Goal: Find specific page/section: Find specific page/section

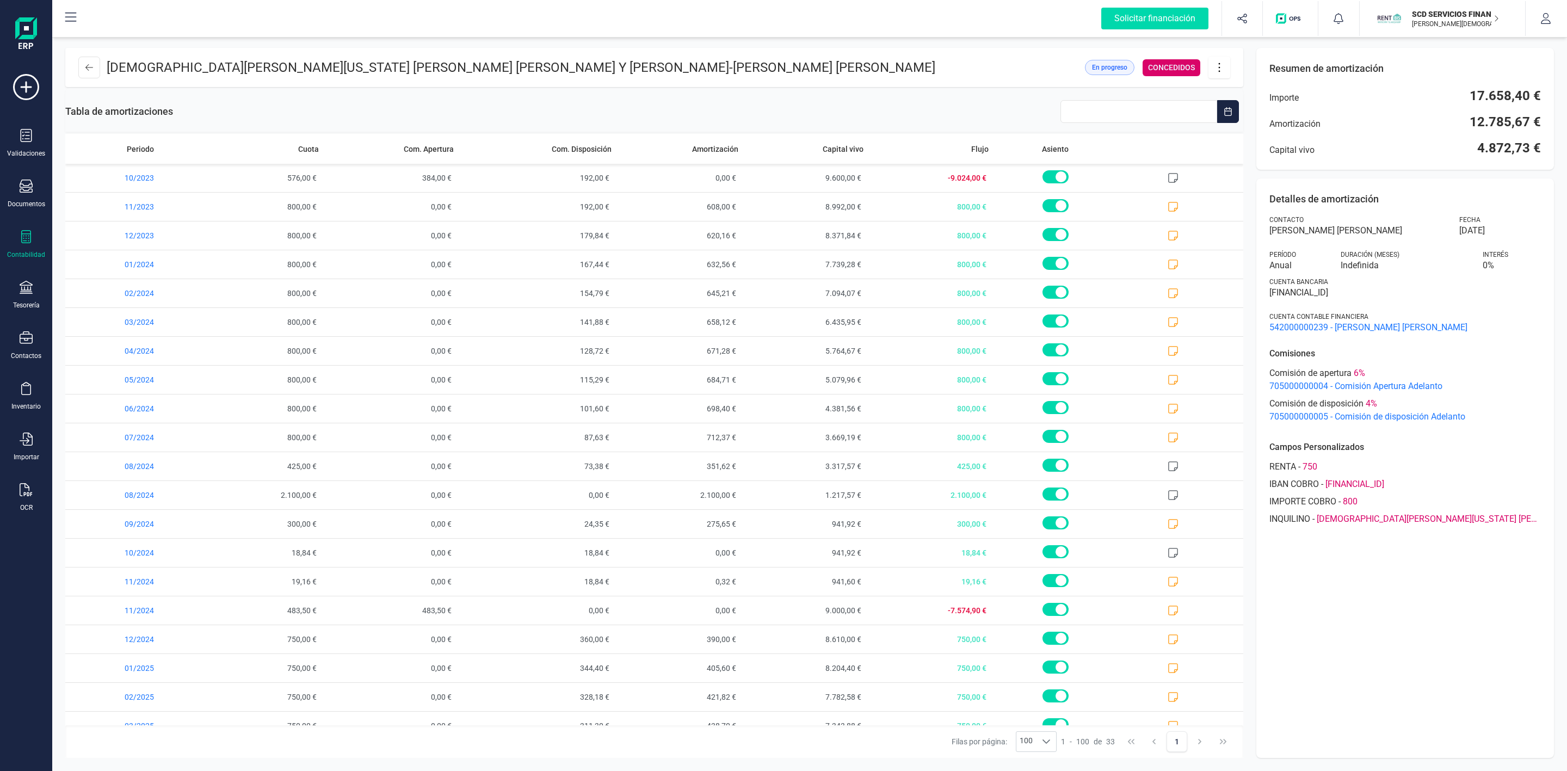
click at [27, 243] on icon at bounding box center [26, 236] width 10 height 13
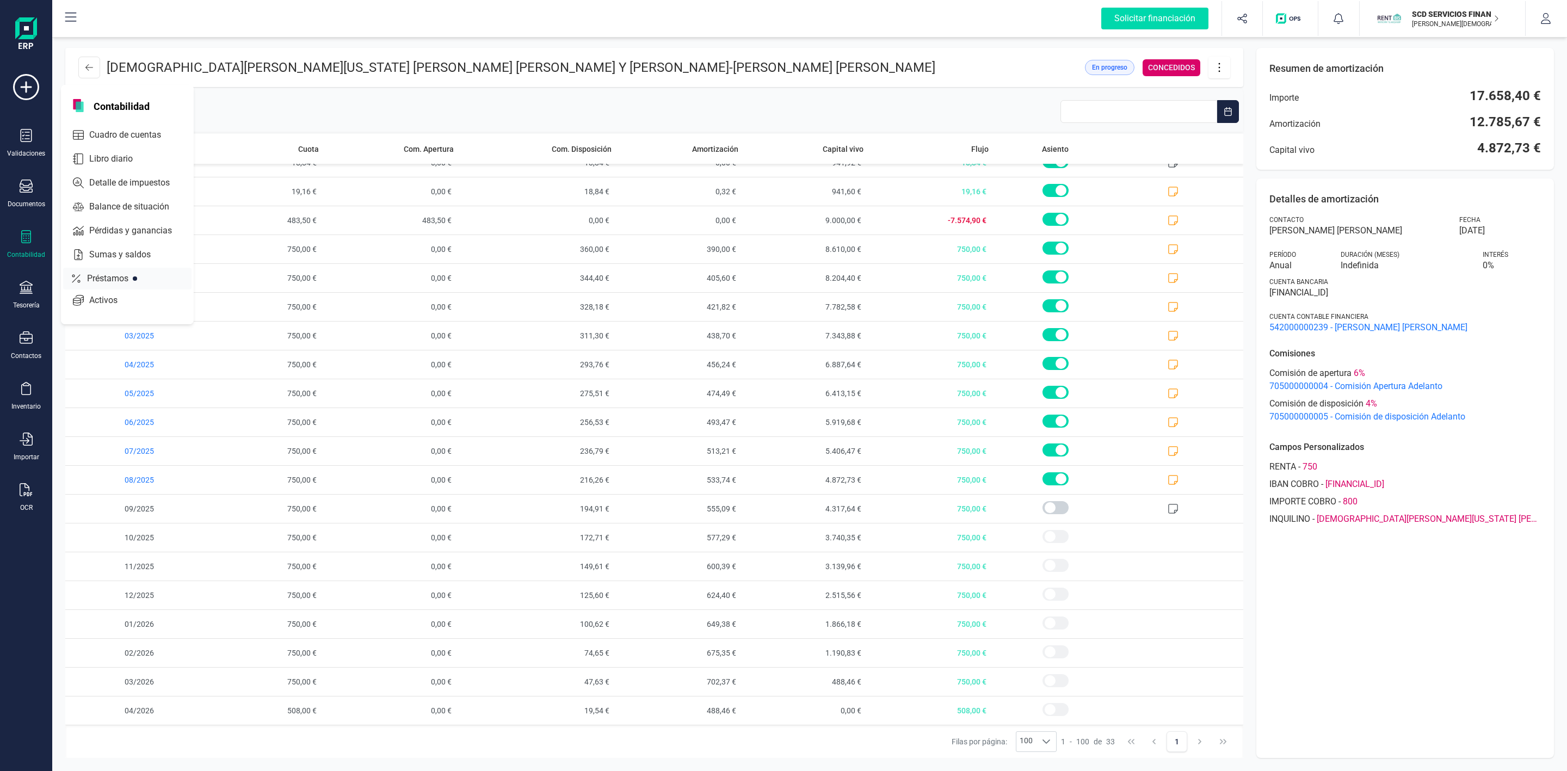
click at [111, 276] on span "Préstamos" at bounding box center [115, 278] width 65 height 13
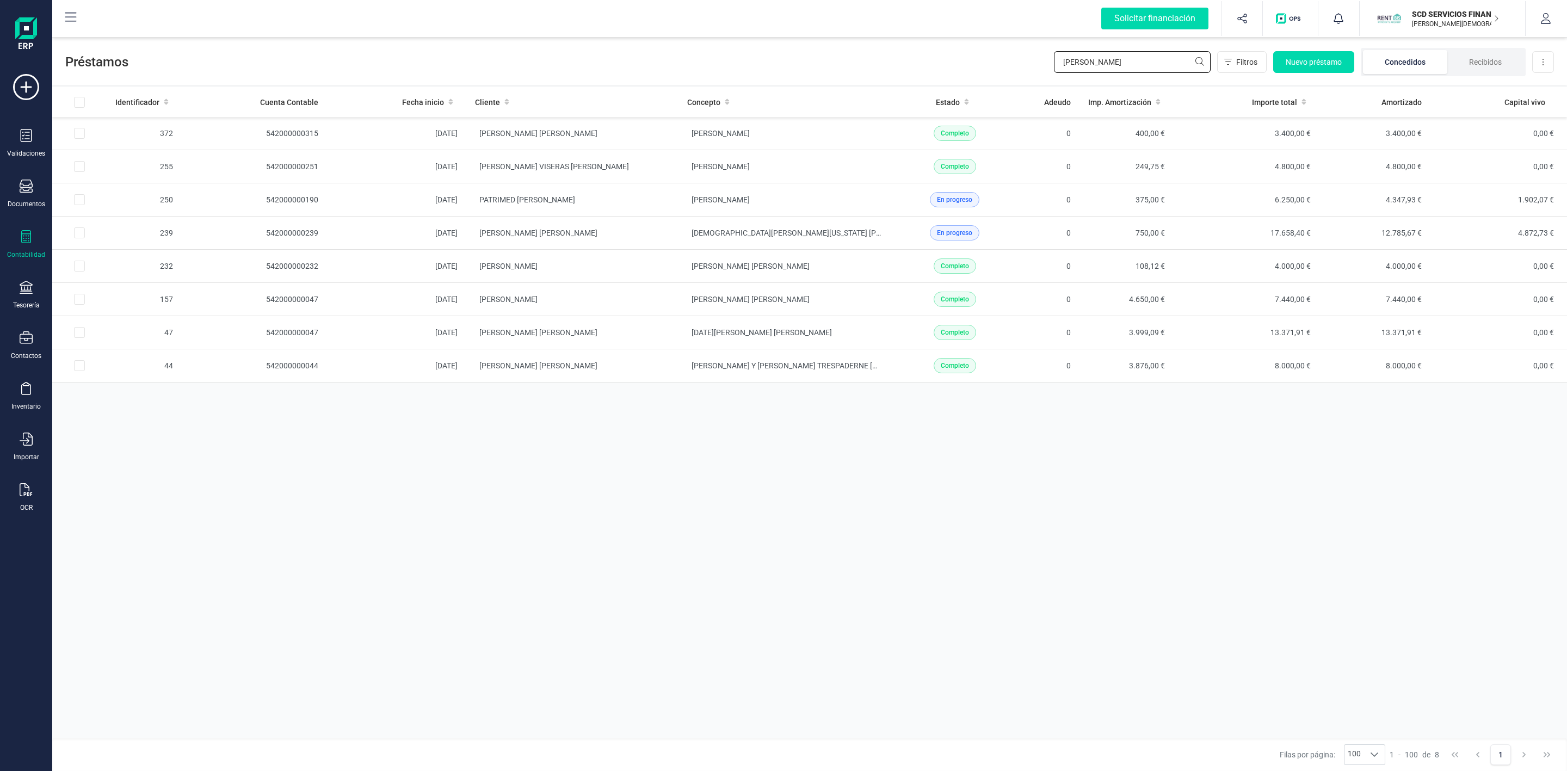
drag, startPoint x: 1136, startPoint y: 59, endPoint x: 1043, endPoint y: 56, distance: 93.1
click at [1043, 56] on div "Préstamos [PERSON_NAME] Nuevo préstamo Concedidos Recibidos Descargar Excel" at bounding box center [809, 60] width 1515 height 50
drag, startPoint x: 998, startPoint y: 56, endPoint x: 993, endPoint y: 57, distance: 5.5
click at [995, 57] on span "Préstamos" at bounding box center [559, 61] width 989 height 17
drag, startPoint x: 1073, startPoint y: 62, endPoint x: 996, endPoint y: 57, distance: 76.9
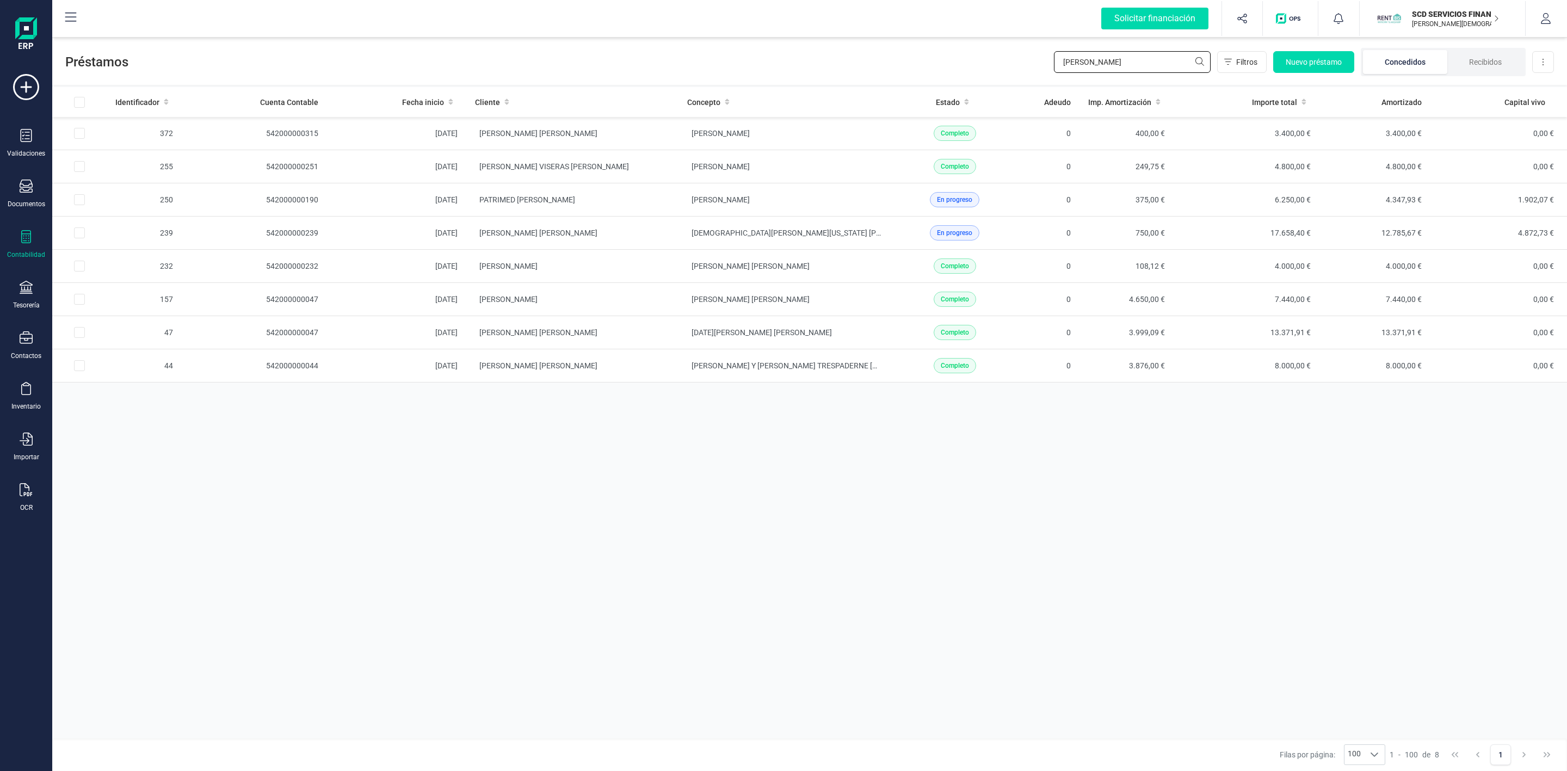
click at [1006, 58] on div "Préstamos [PERSON_NAME] Nuevo préstamo Concedidos Recibidos Descargar Excel" at bounding box center [809, 60] width 1515 height 50
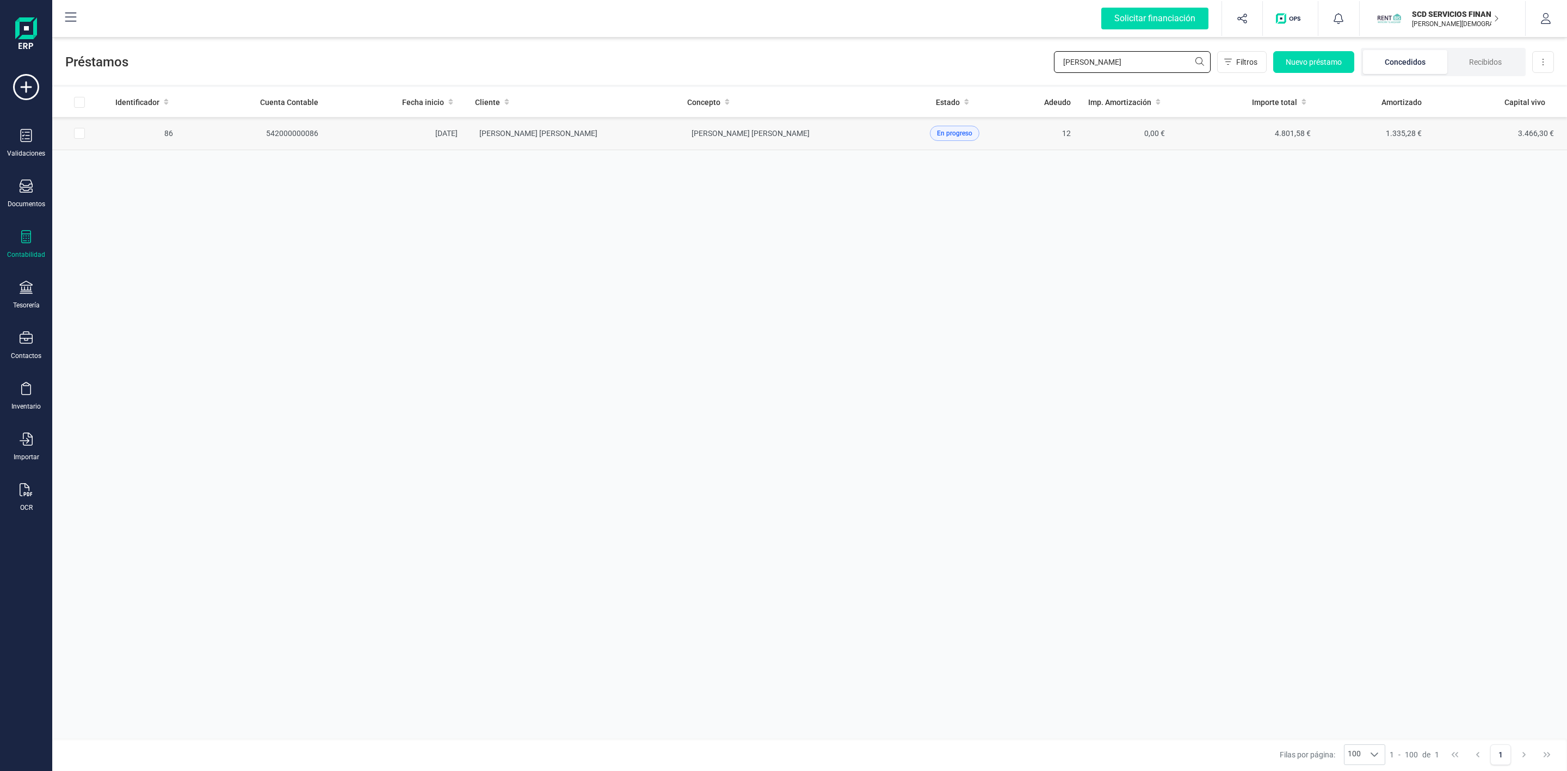
type input "[PERSON_NAME]"
click at [667, 127] on td "[PERSON_NAME] [PERSON_NAME]" at bounding box center [572, 133] width 212 height 33
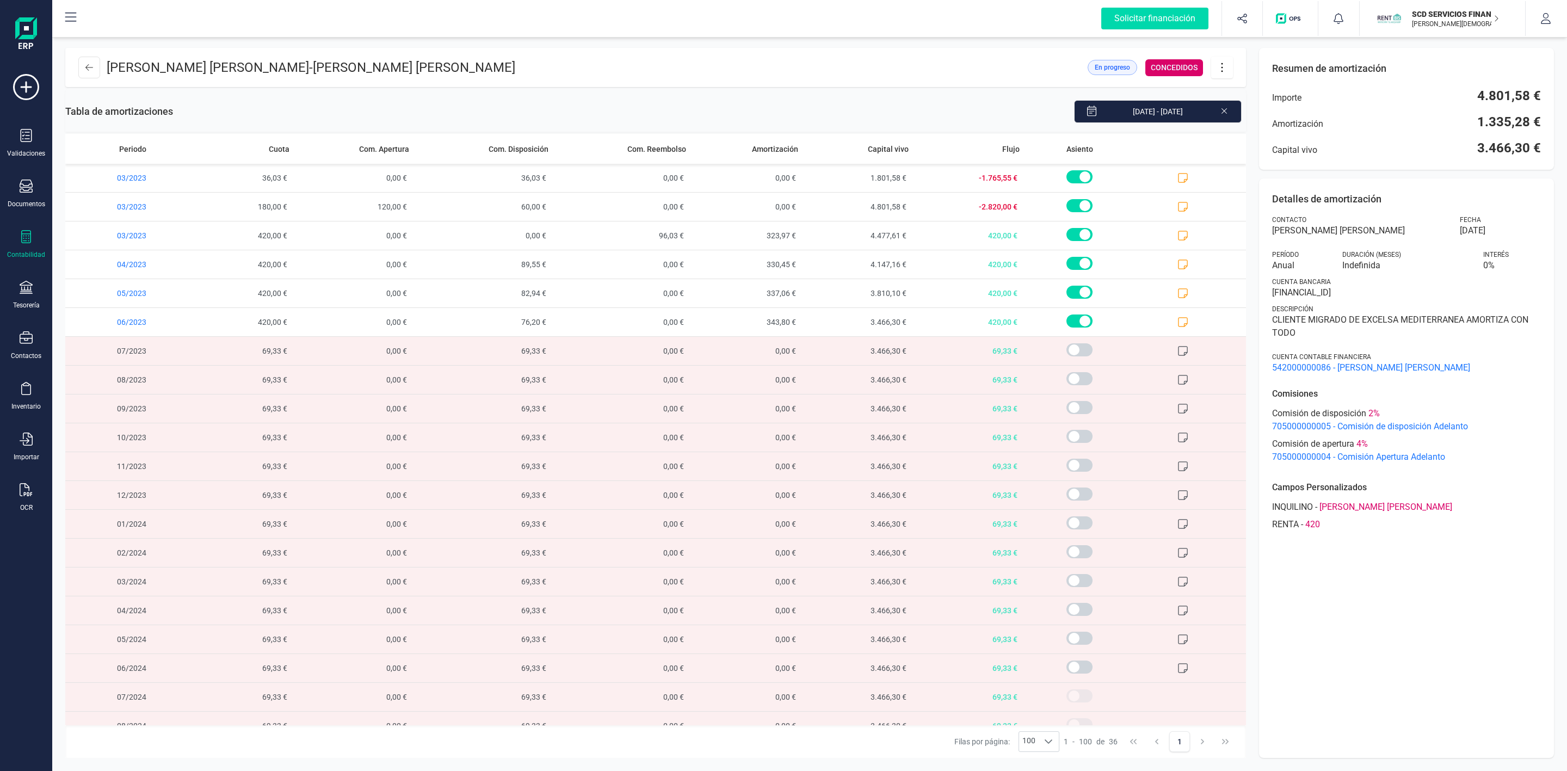
click at [1219, 69] on icon at bounding box center [1222, 67] width 21 height 12
click at [1272, 143] on span "Descargar en PDF" at bounding box center [1283, 143] width 100 height 9
click at [96, 67] on button at bounding box center [89, 68] width 22 height 22
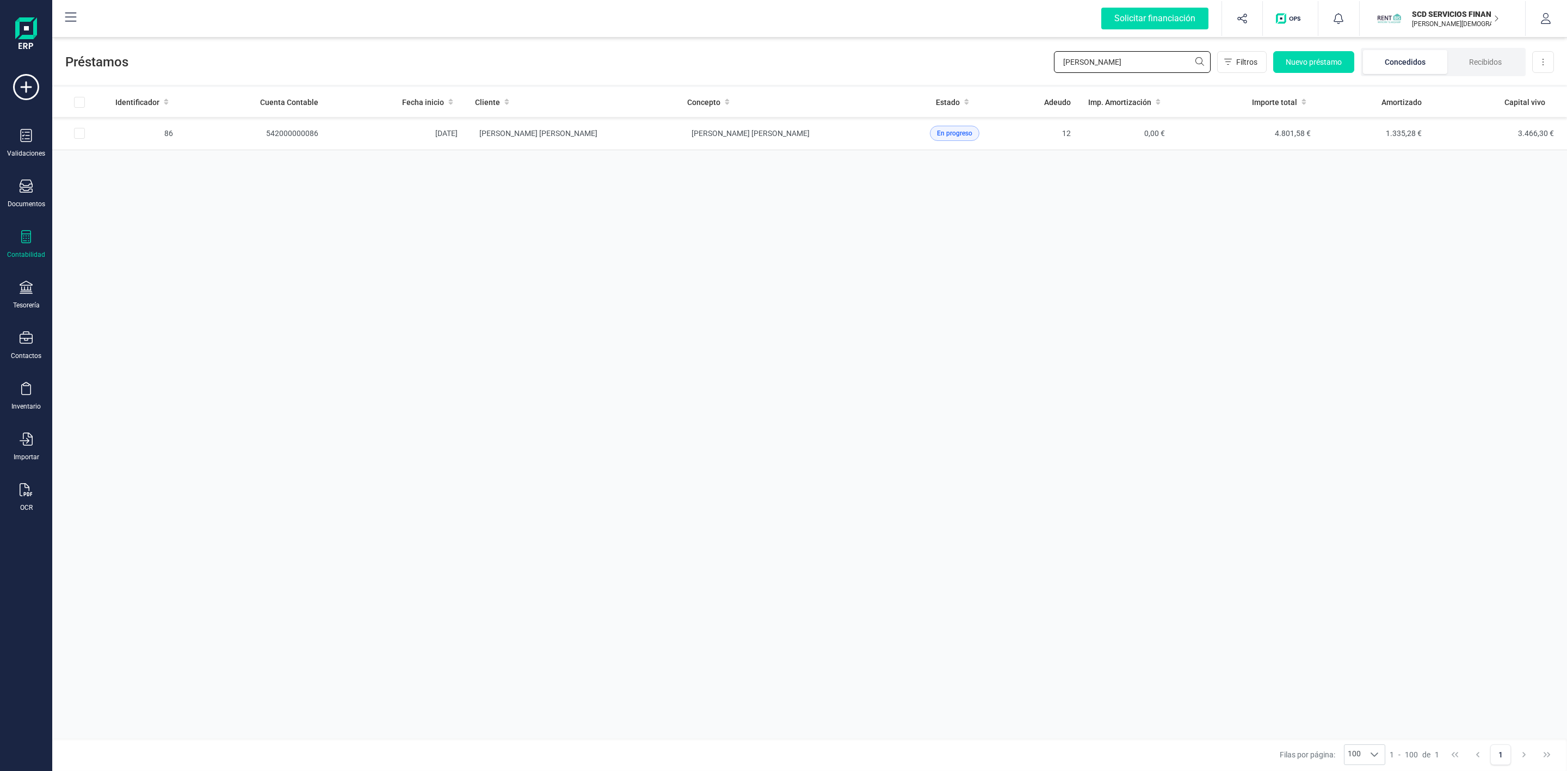
drag, startPoint x: 1102, startPoint y: 67, endPoint x: 947, endPoint y: 53, distance: 155.7
click at [983, 70] on div "Préstamos [PERSON_NAME] Filtros Nuevo préstamo Concedidos Recibidos Descargar E…" at bounding box center [809, 60] width 1515 height 50
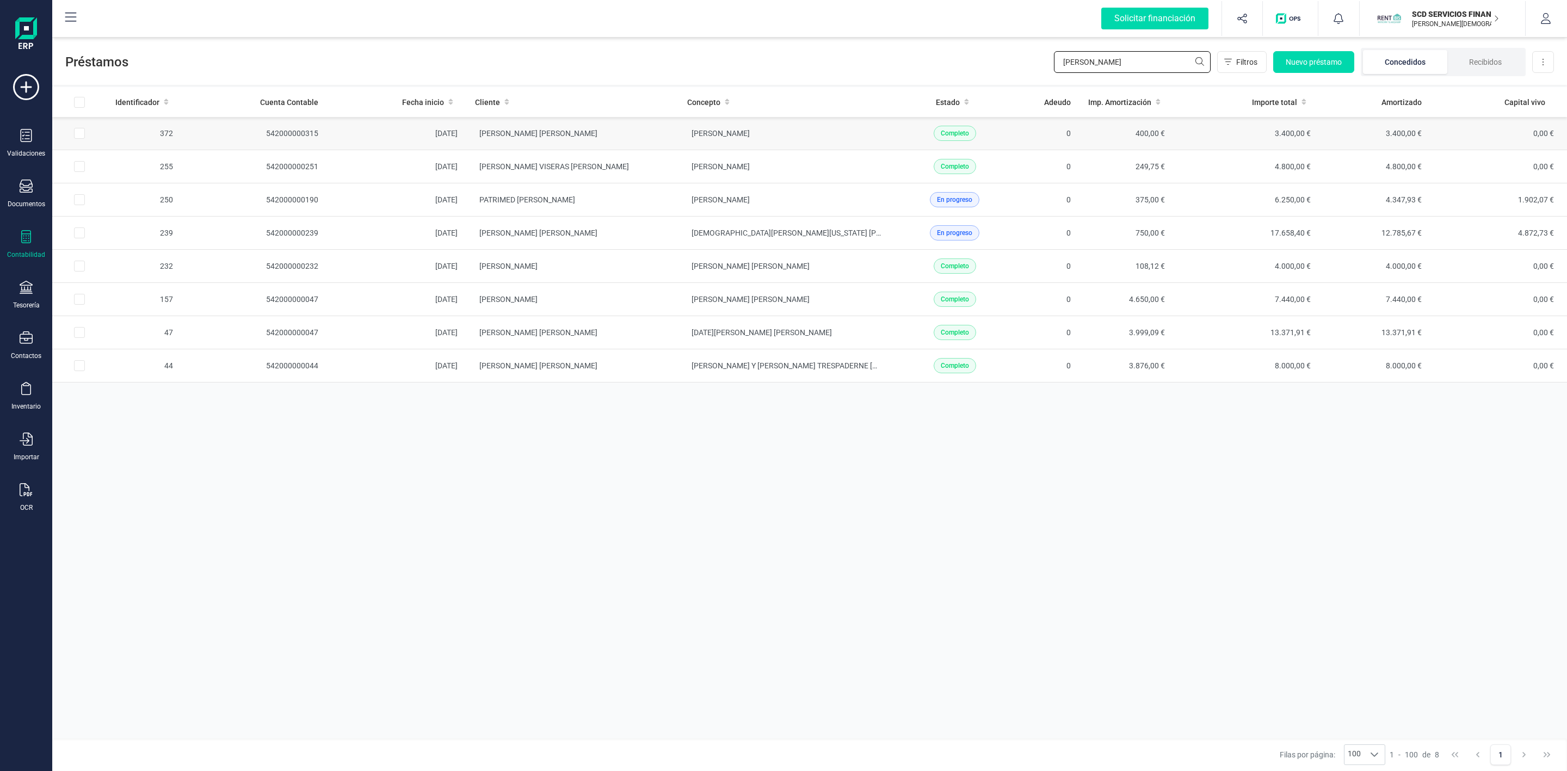
type input "[PERSON_NAME]"
click at [652, 137] on td "[PERSON_NAME] [PERSON_NAME]" at bounding box center [572, 133] width 212 height 33
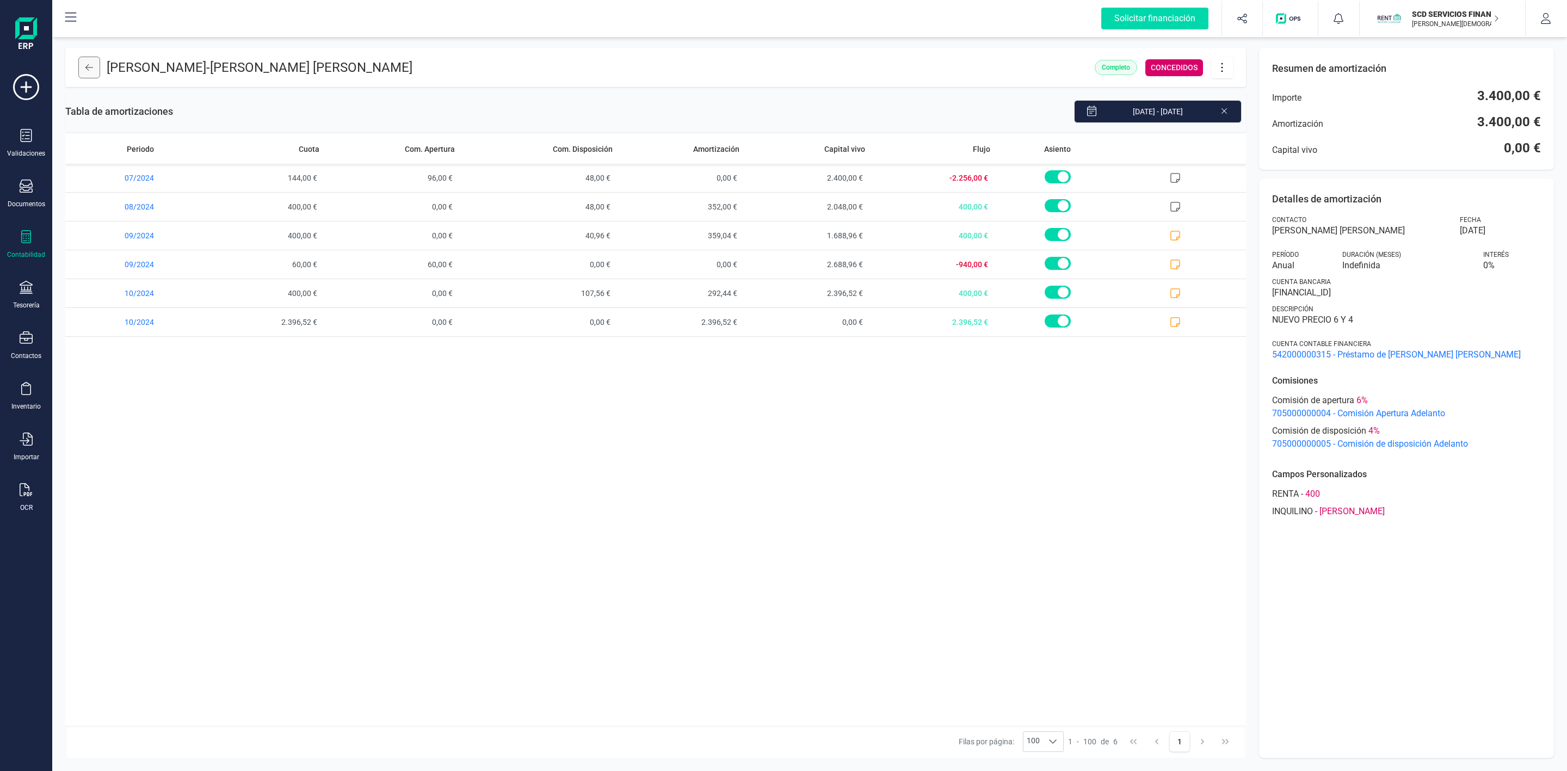
click at [87, 75] on button at bounding box center [89, 68] width 22 height 22
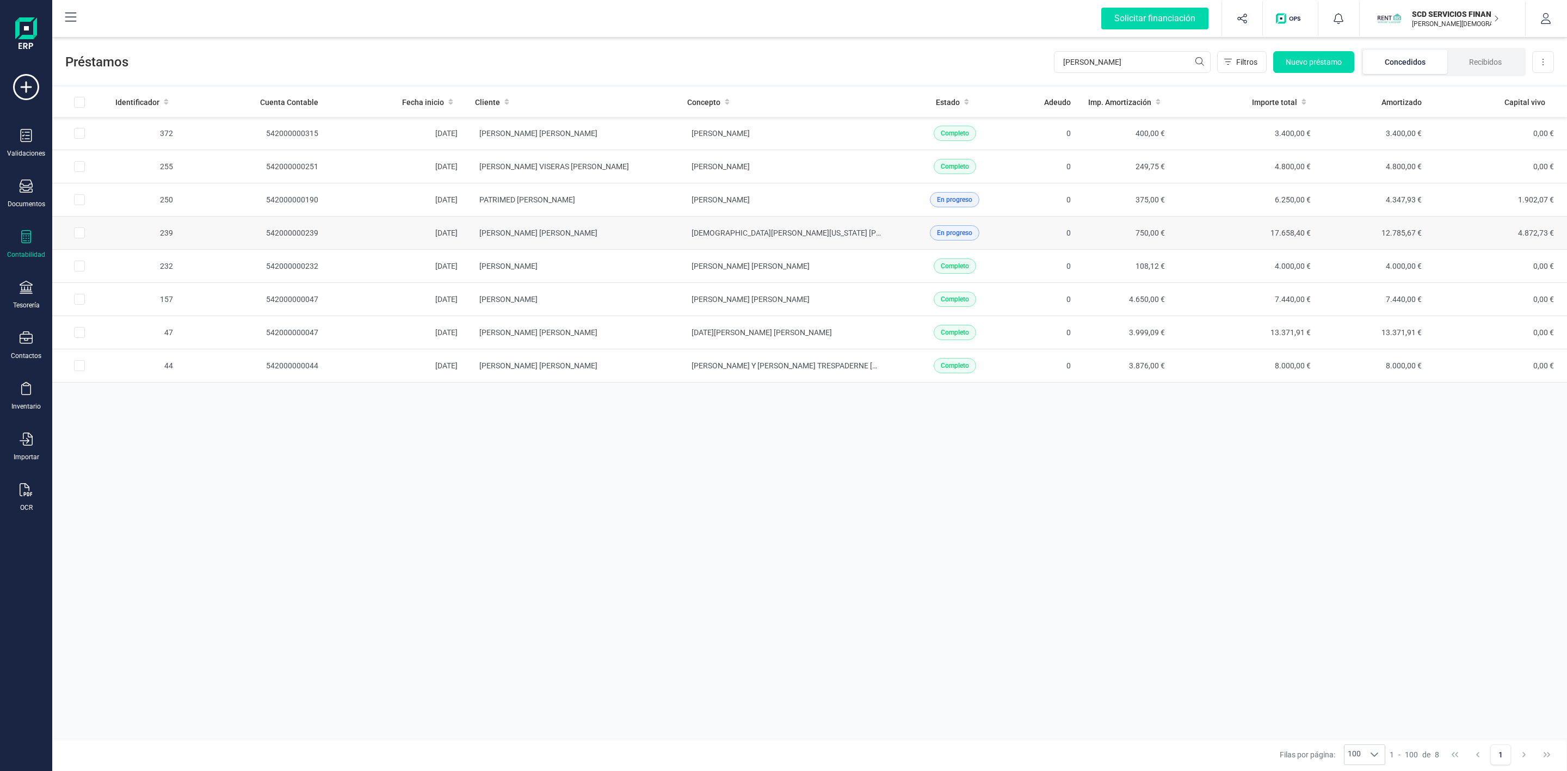
click at [653, 237] on td "[PERSON_NAME] [PERSON_NAME]" at bounding box center [572, 233] width 212 height 33
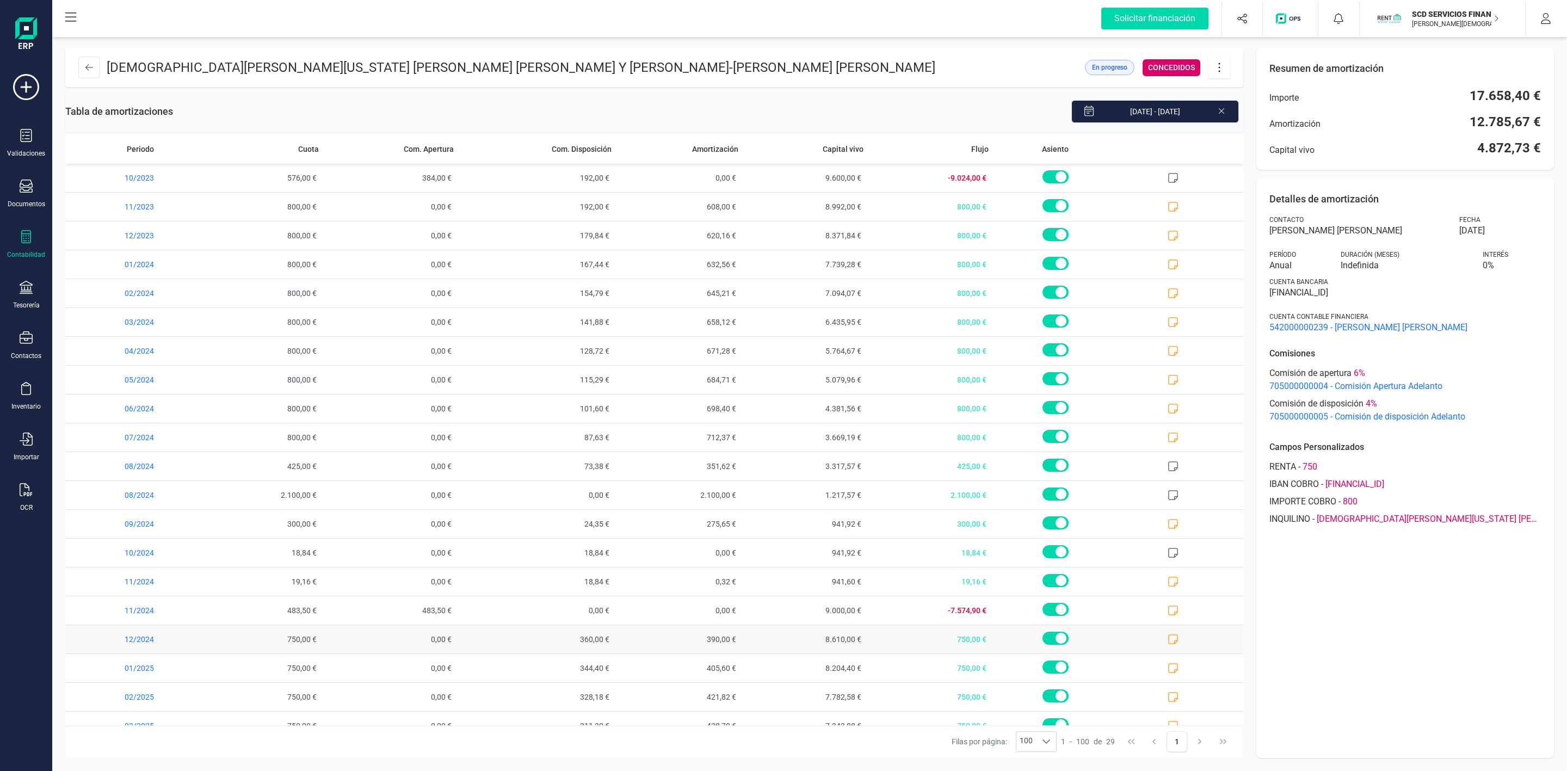
scroll to position [282, 0]
